Goal: Find specific page/section: Find specific page/section

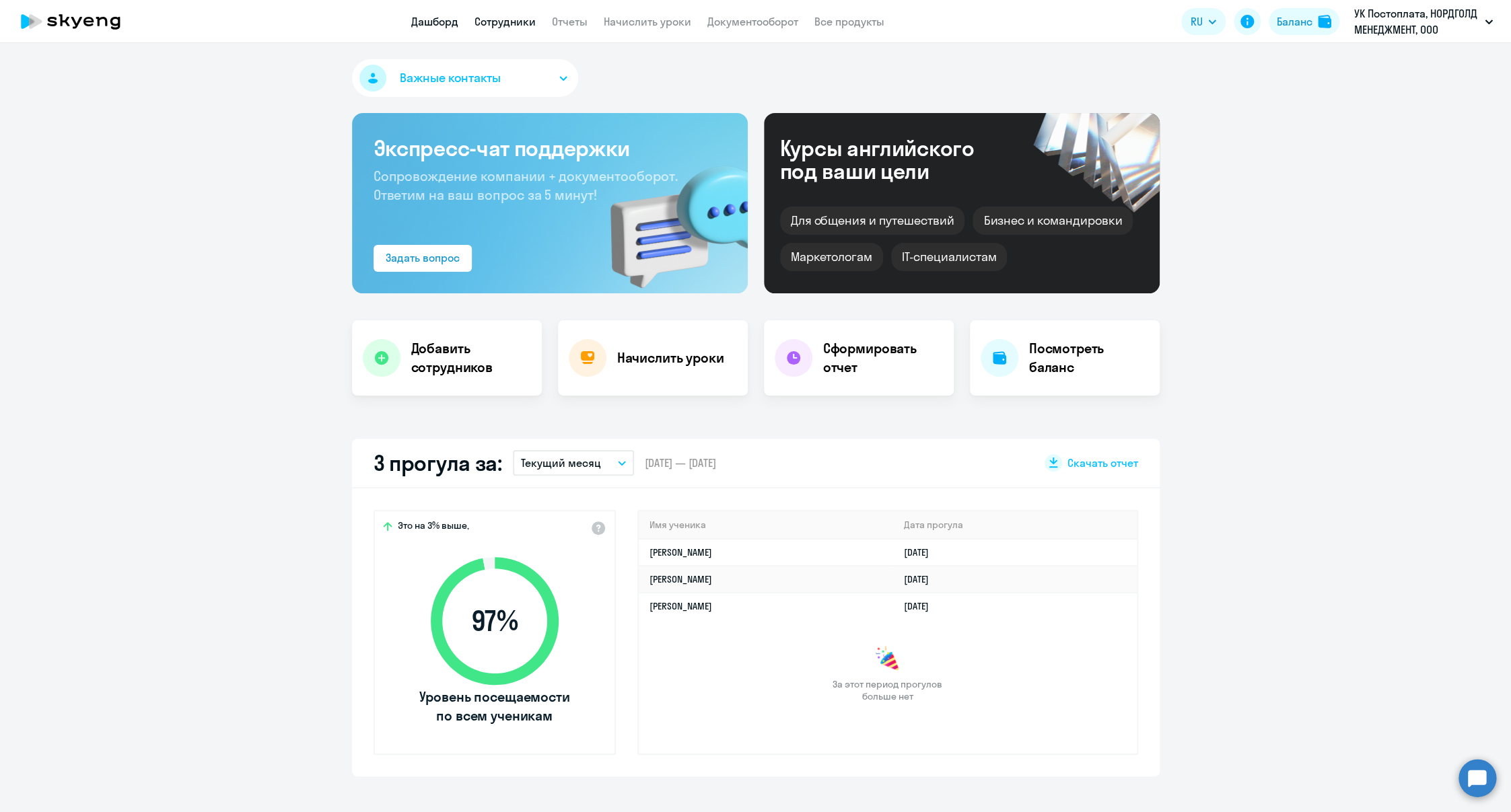
click at [496, 27] on link "Сотрудники" at bounding box center [505, 22] width 61 height 14
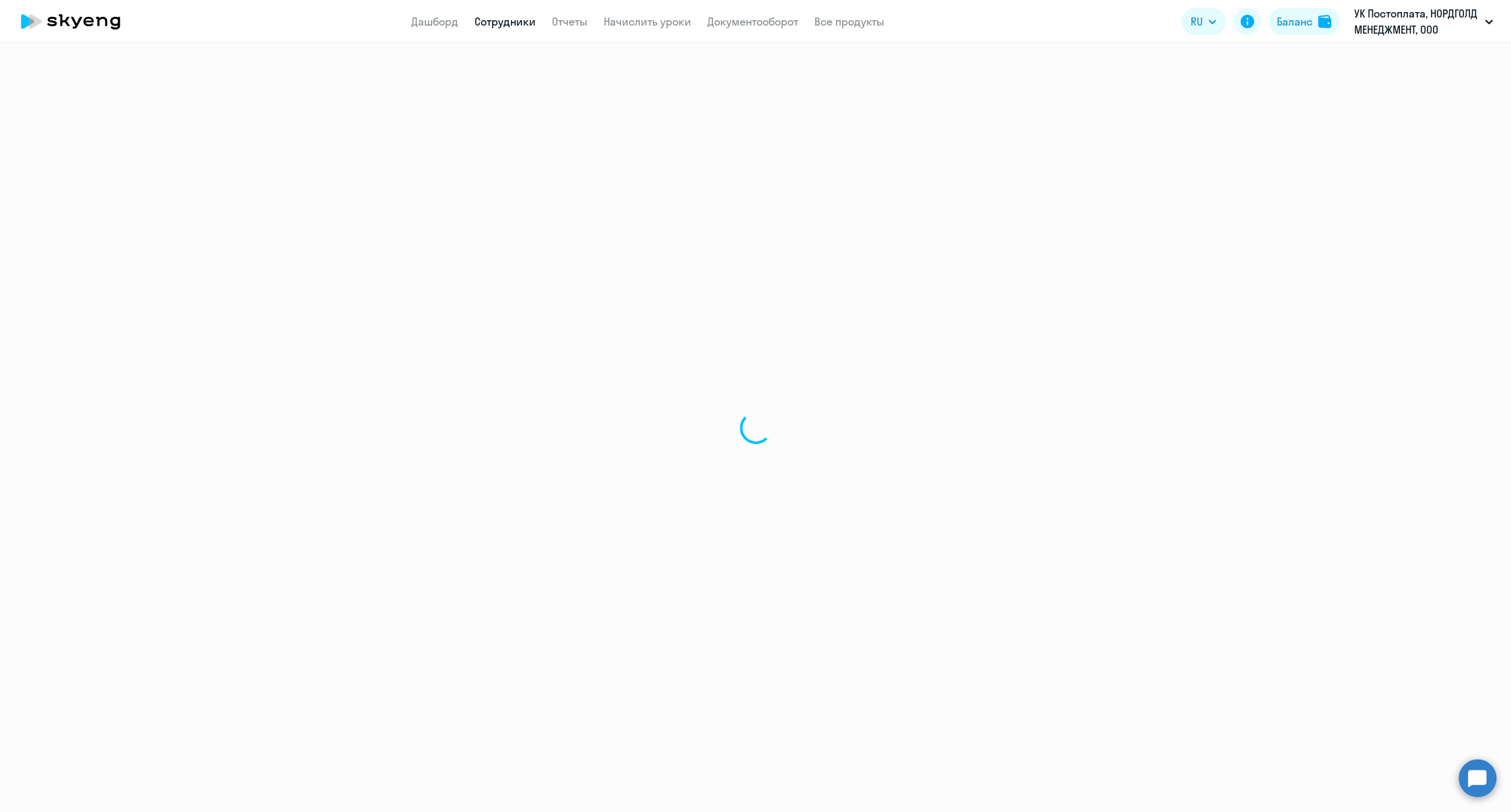
select select "30"
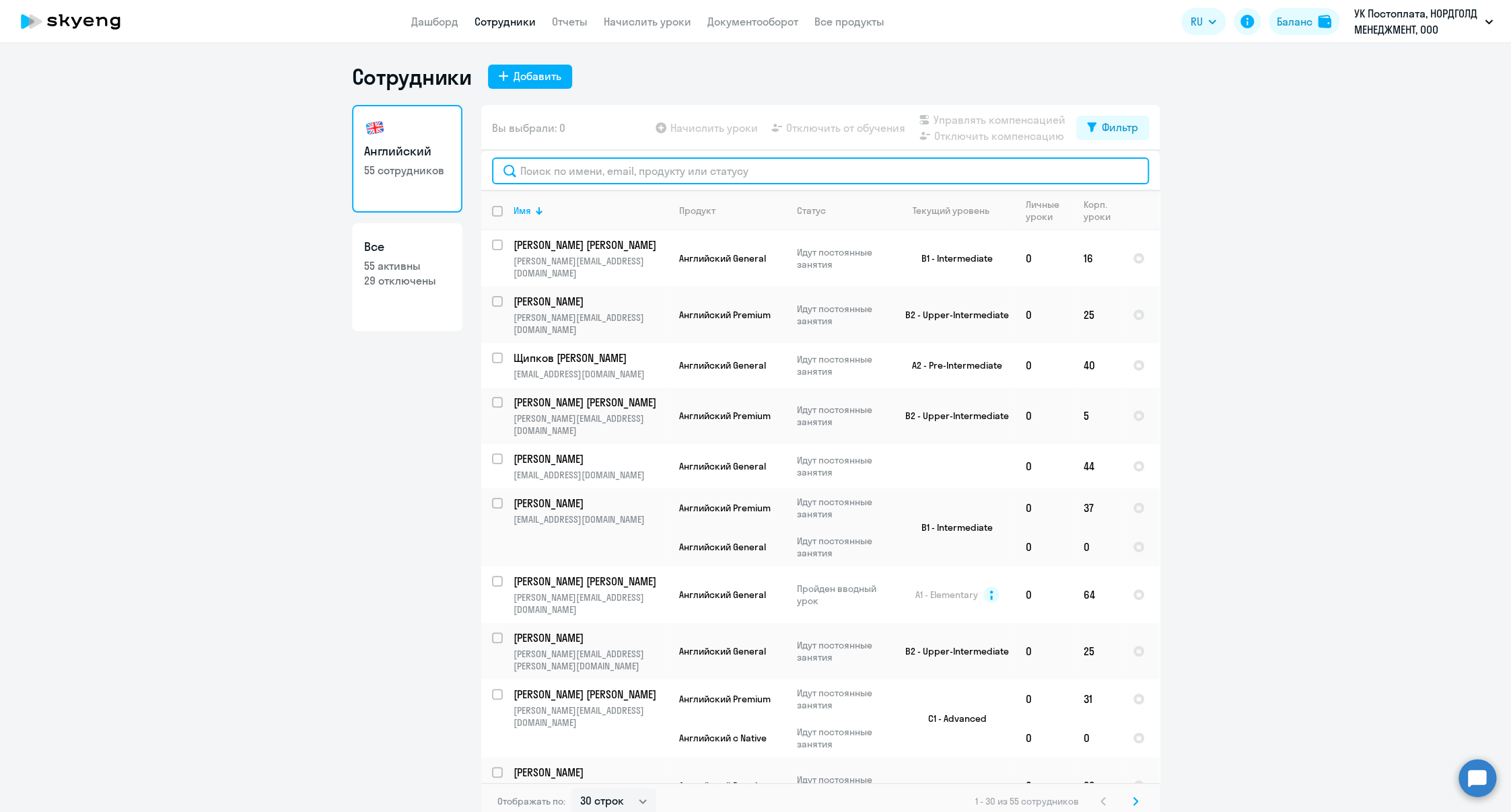
click at [596, 169] on input "text" at bounding box center [820, 171] width 657 height 27
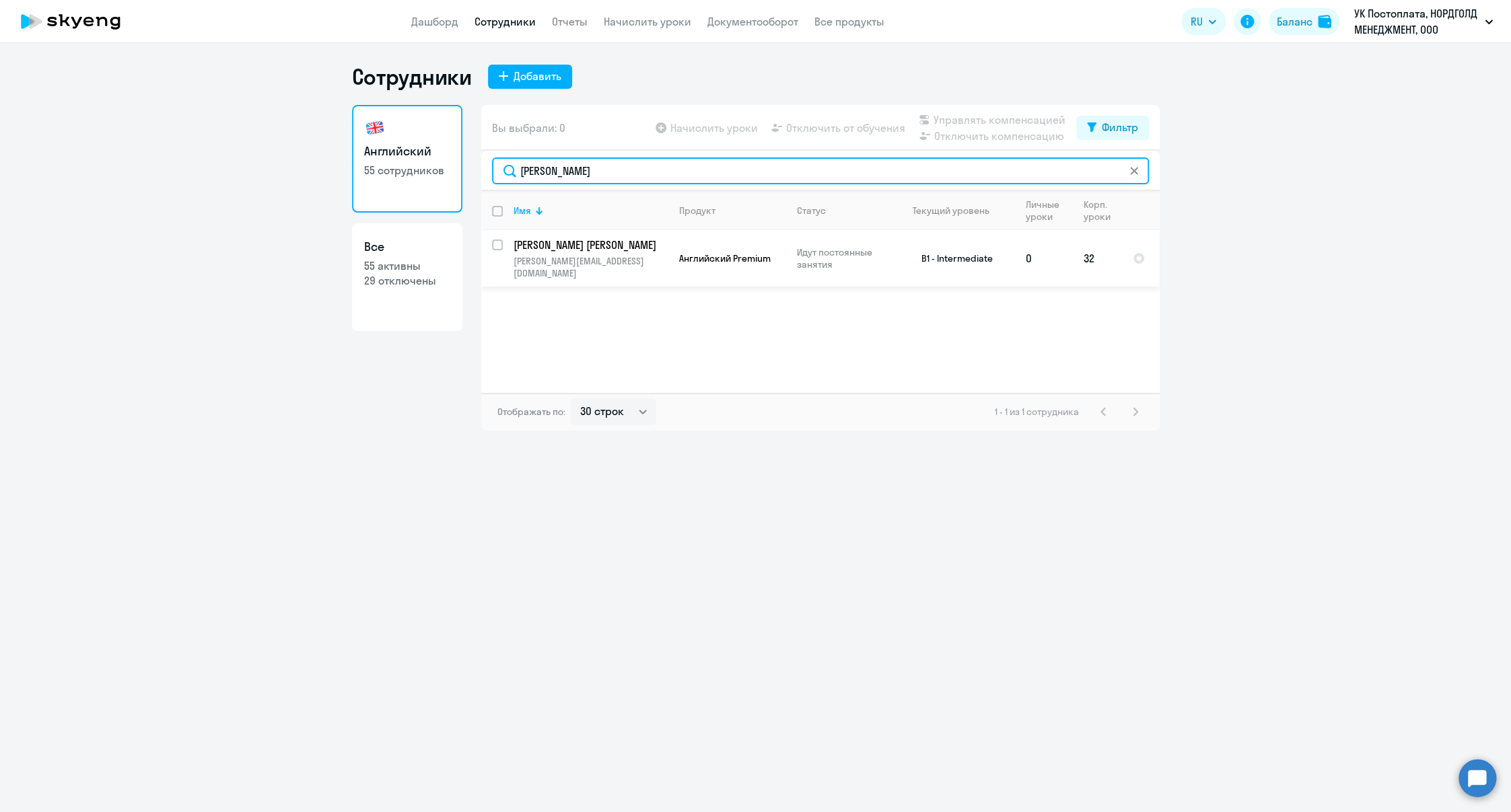
type input "[PERSON_NAME]"
click at [575, 262] on p "[PERSON_NAME][EMAIL_ADDRESS][DOMAIN_NAME]" at bounding box center [590, 267] width 154 height 24
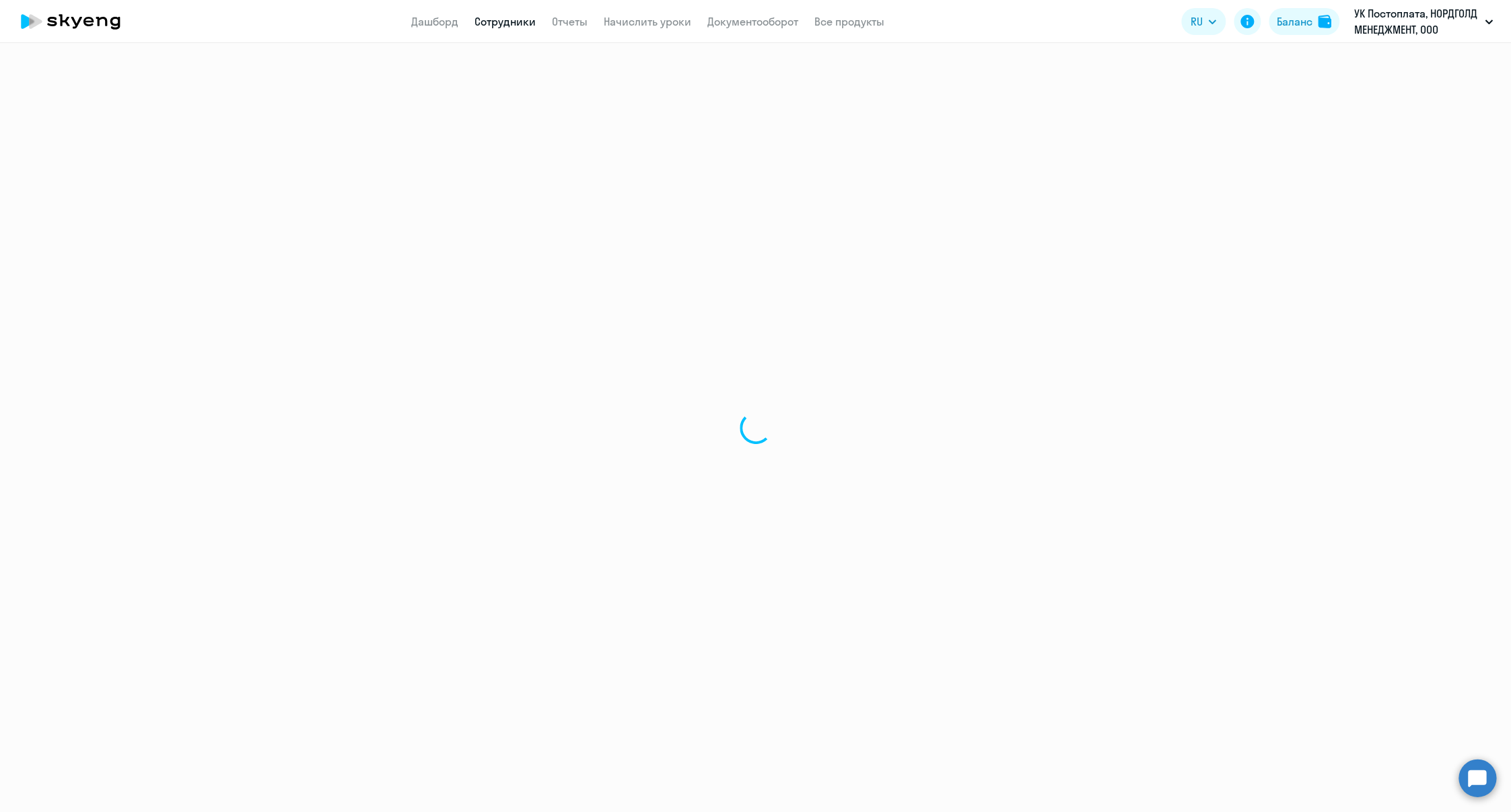
select select "english"
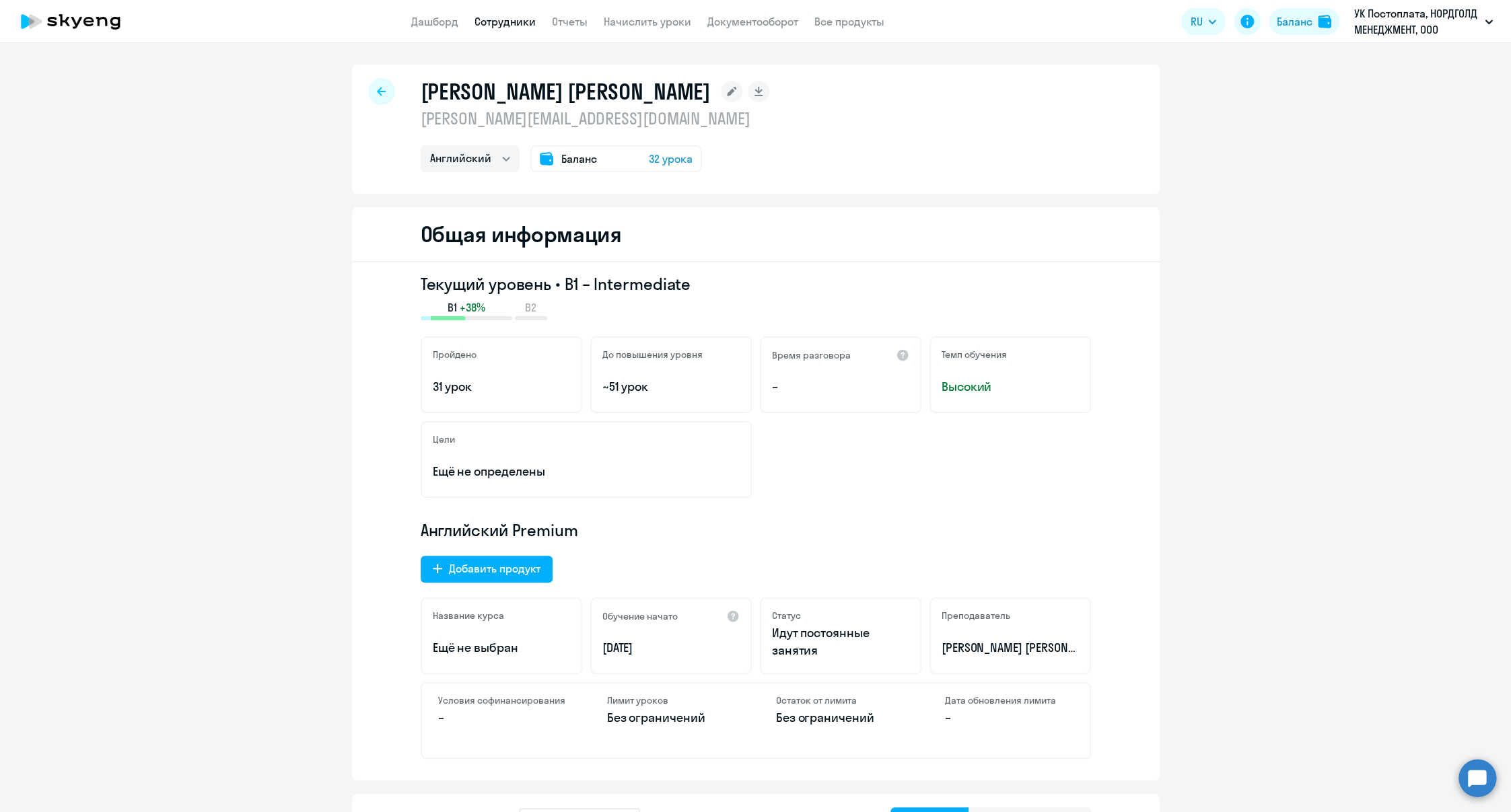
click at [377, 98] on div at bounding box center [382, 92] width 27 height 27
select select "30"
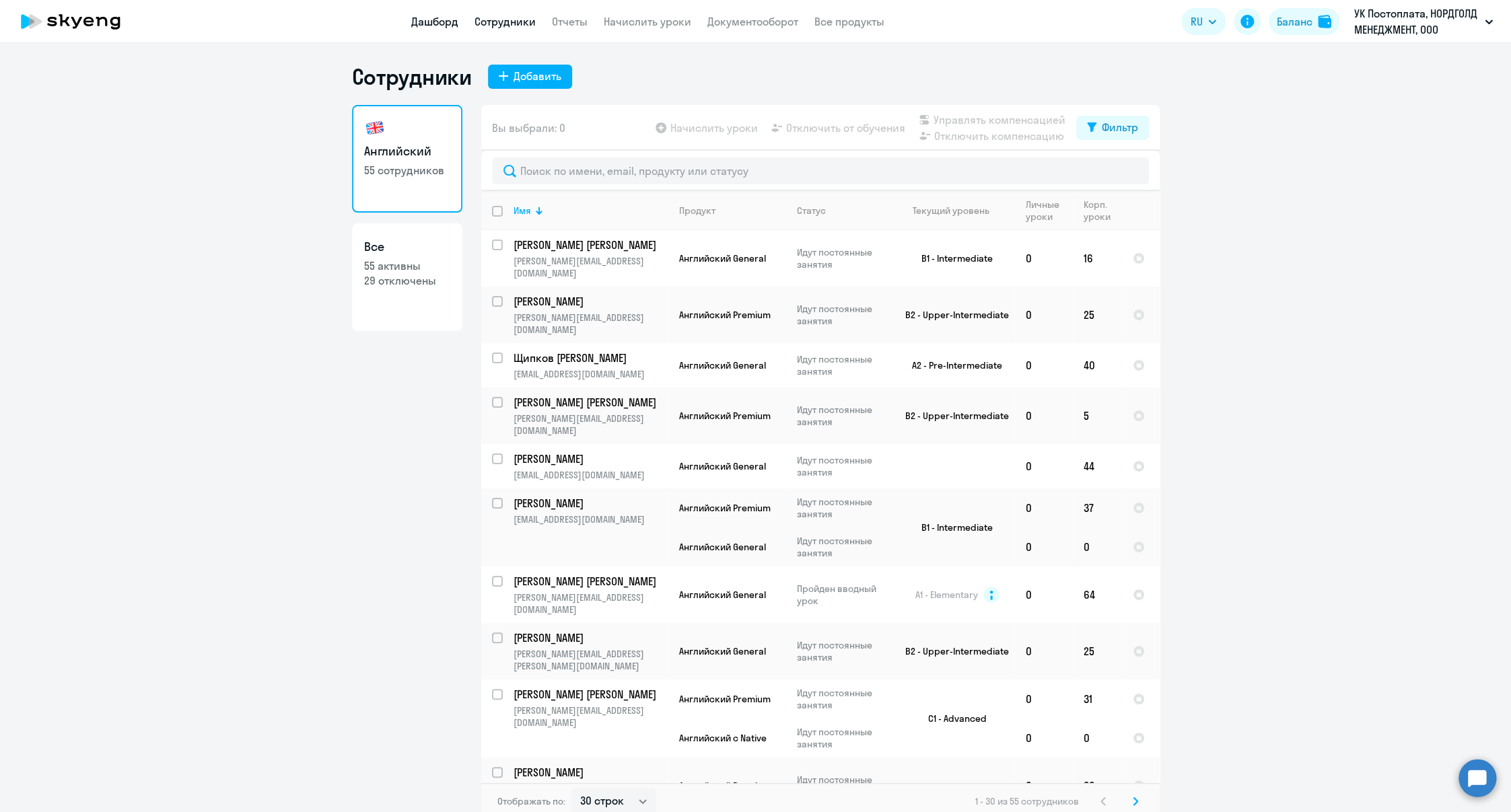
click at [452, 27] on link "Дашборд" at bounding box center [435, 22] width 47 height 14
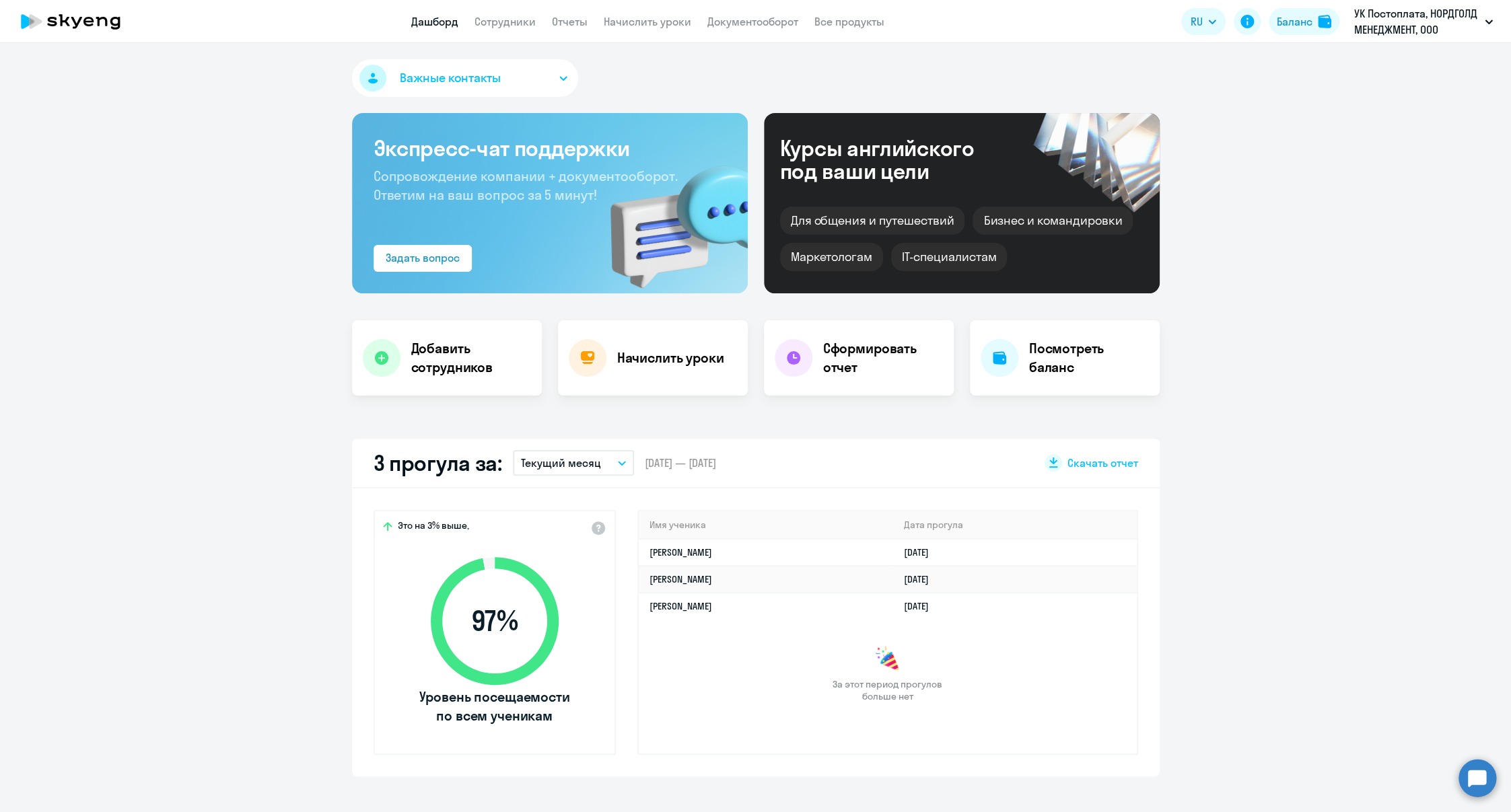
select select "30"
click at [432, 24] on link "Дашборд" at bounding box center [435, 22] width 47 height 14
